Goal: Task Accomplishment & Management: Manage account settings

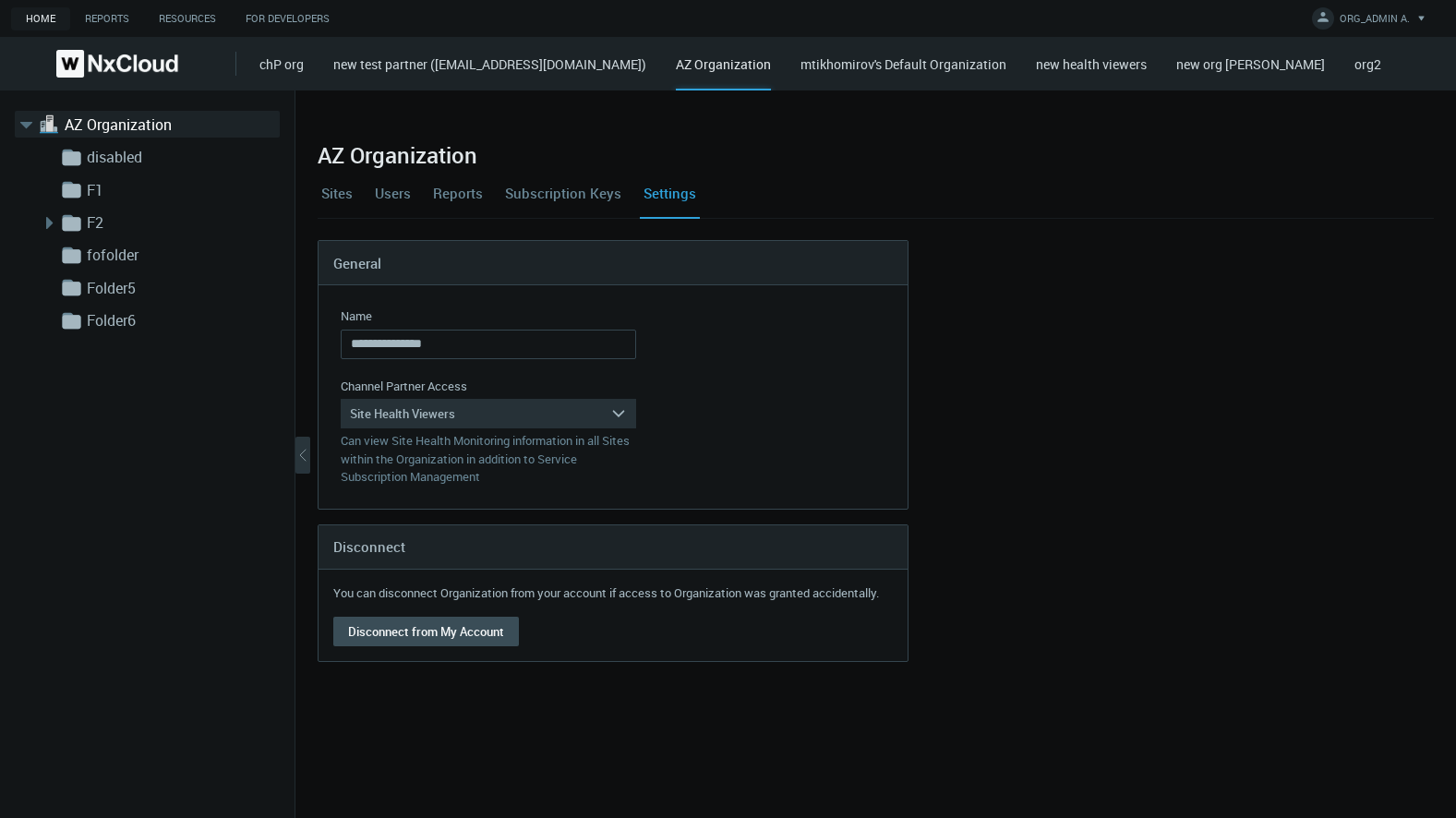
drag, startPoint x: 495, startPoint y: 154, endPoint x: 476, endPoint y: 154, distance: 19.0
click at [476, 154] on div "AZ Organization" at bounding box center [875, 140] width 1116 height 55
copy h2 "AZ Organization"
click at [476, 412] on div "Site Health Viewers" at bounding box center [476, 413] width 269 height 29
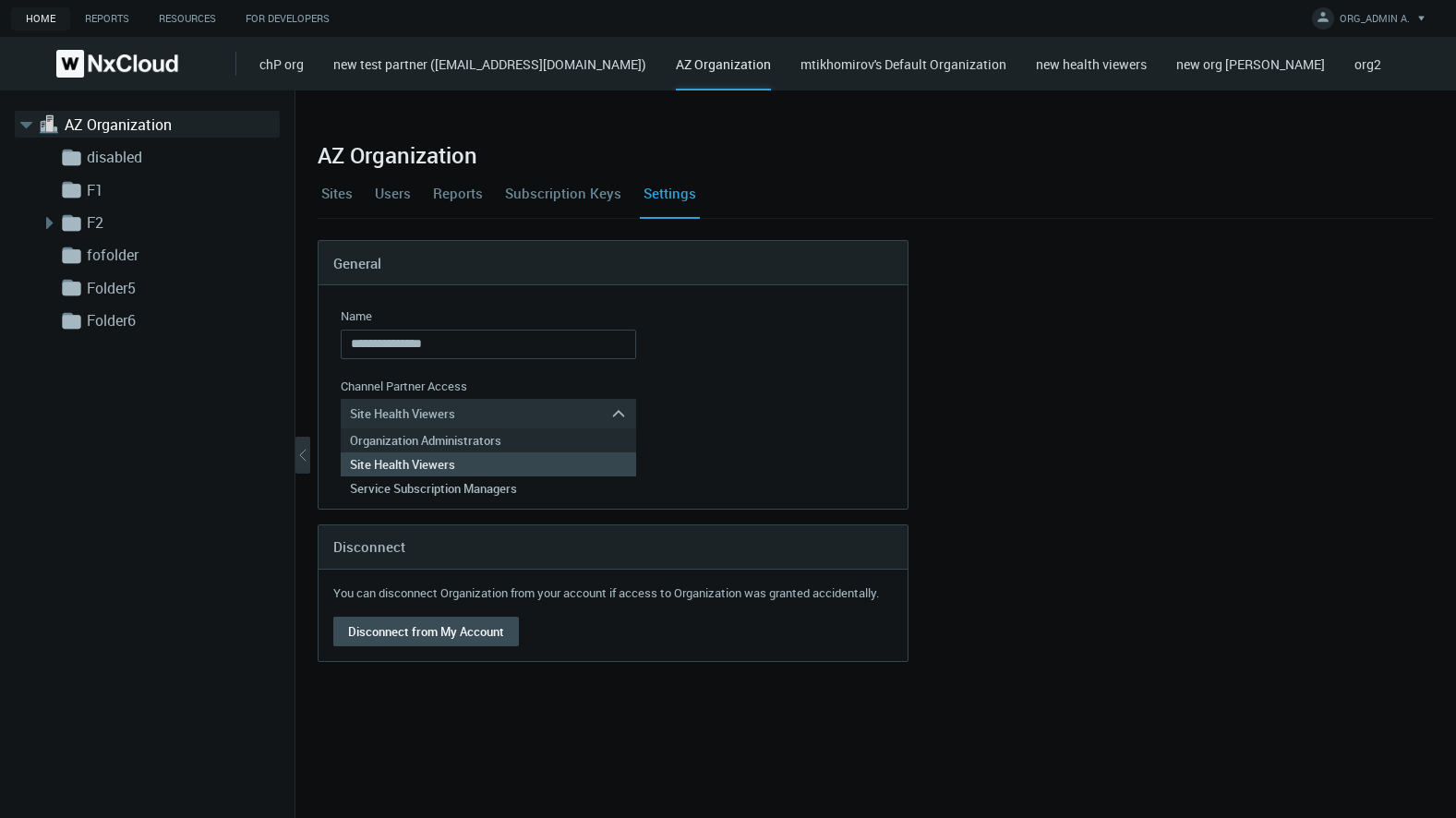
click at [469, 439] on div "Organization Administrators" at bounding box center [488, 440] width 277 height 24
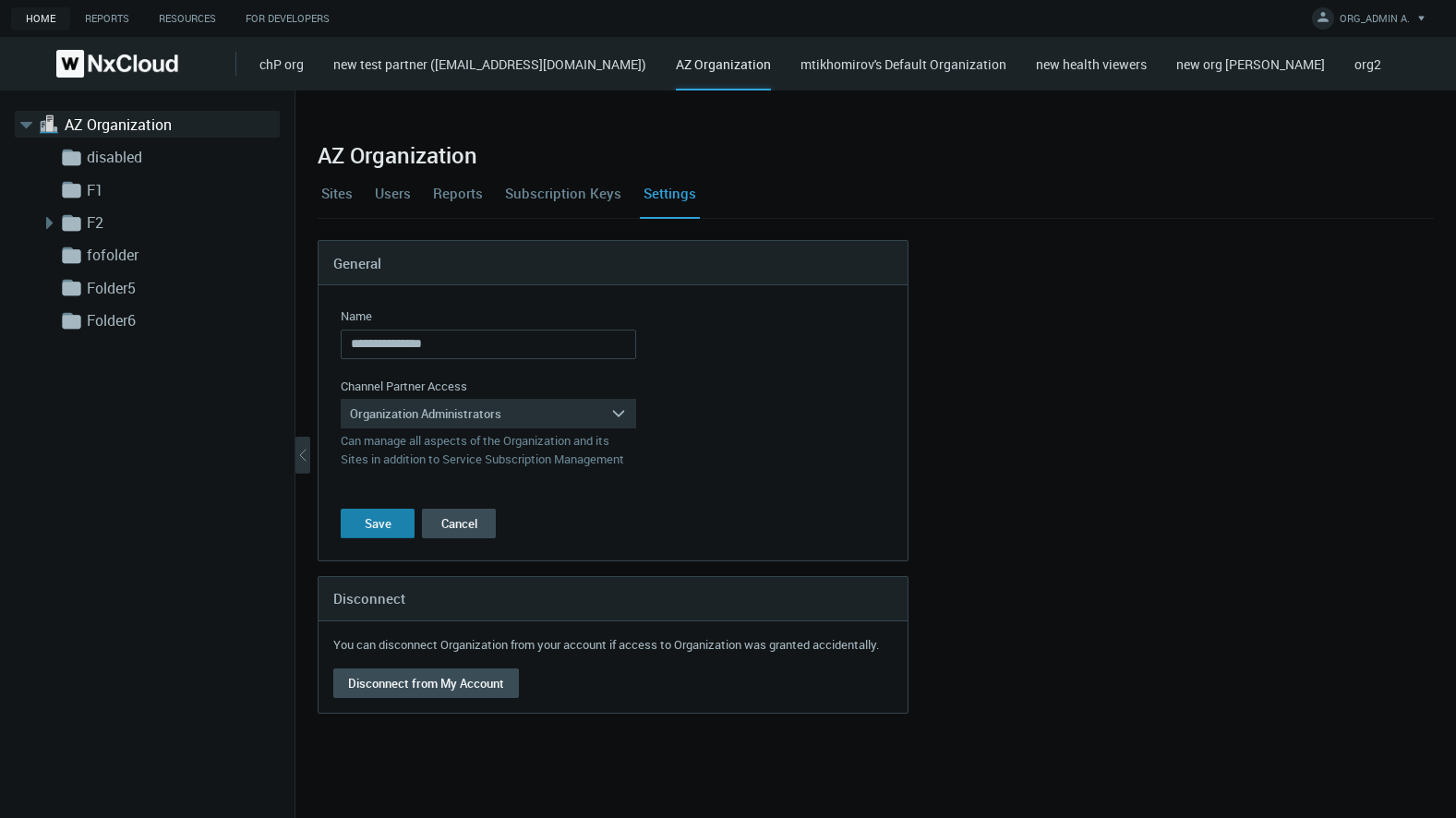
click at [386, 526] on div "Save" at bounding box center [377, 522] width 27 height 15
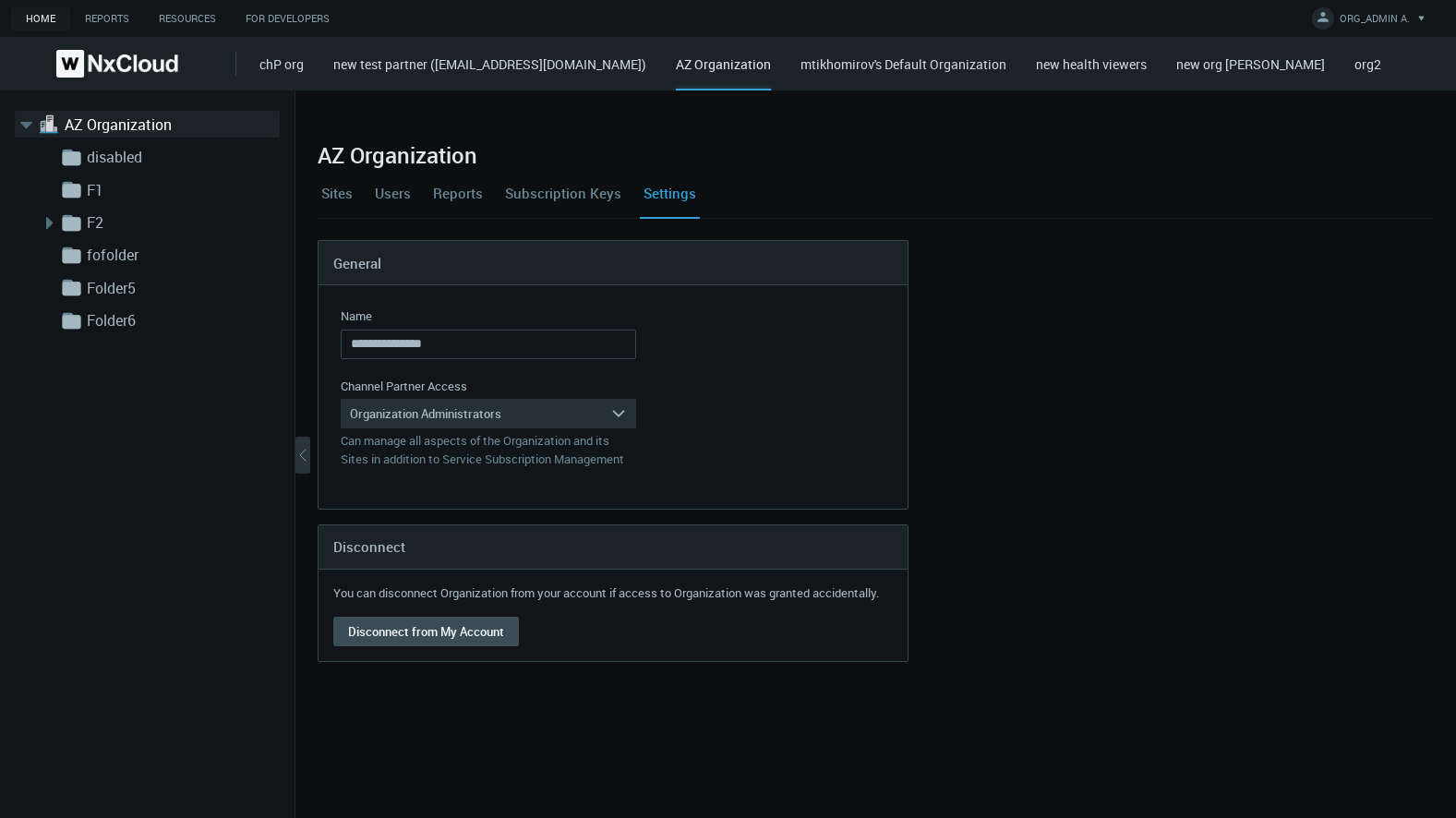
click at [164, 622] on div ".st1{fill:var(--svg-placeholder-elm2-color);} .st2{fill:var(--brand-core);} .st…" at bounding box center [147, 454] width 296 height 728
click at [328, 187] on link "Sites" at bounding box center [336, 192] width 38 height 50
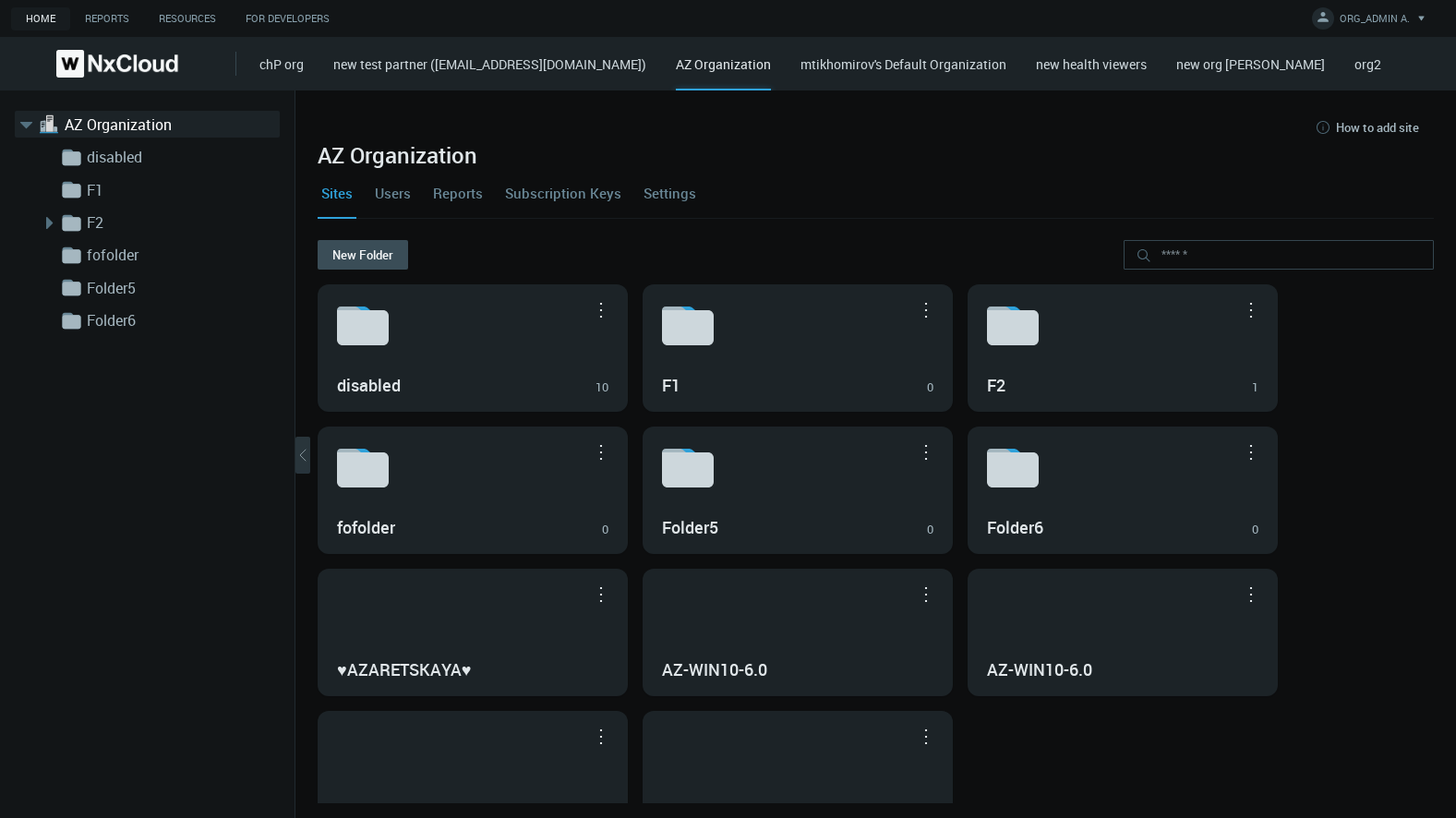
click at [595, 244] on div "New Folder" at bounding box center [875, 261] width 1116 height 44
